Goal: Task Accomplishment & Management: Manage account settings

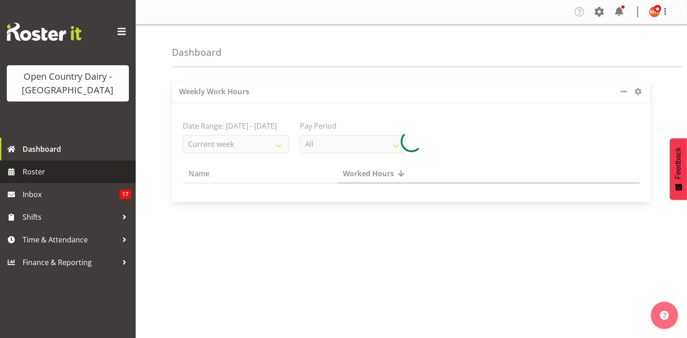
click at [54, 176] on span "Roster" at bounding box center [77, 172] width 109 height 14
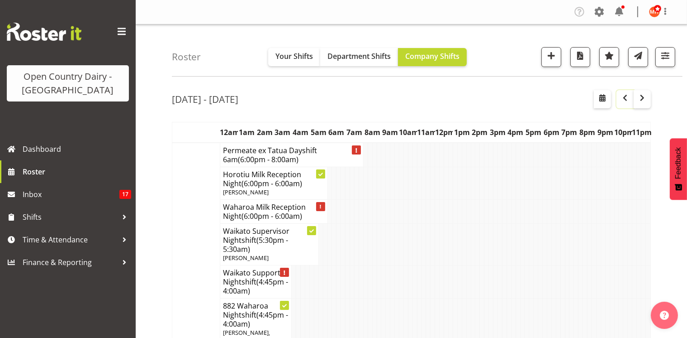
click at [623, 99] on span "button" at bounding box center [625, 97] width 11 height 11
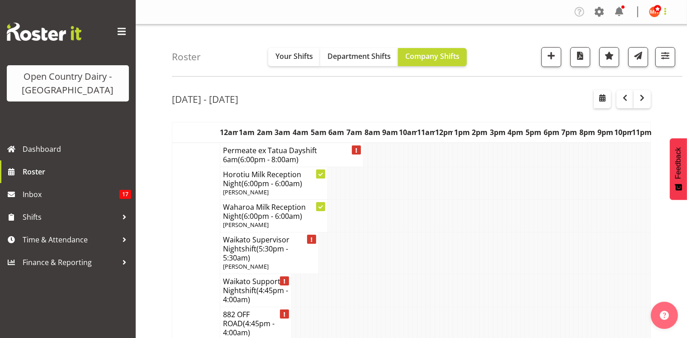
click at [666, 15] on span at bounding box center [665, 11] width 11 height 11
click at [628, 48] on link "Log Out" at bounding box center [627, 47] width 87 height 16
